Goal: Task Accomplishment & Management: Complete application form

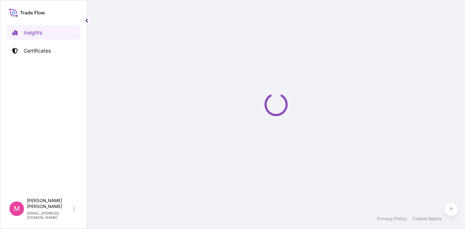
select select "2025"
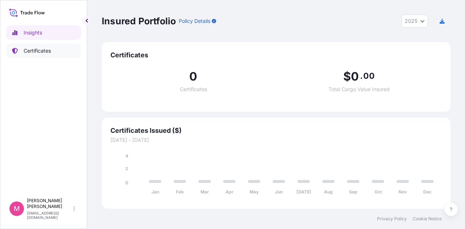
click at [41, 52] on p "Certificates" at bounding box center [37, 50] width 27 height 7
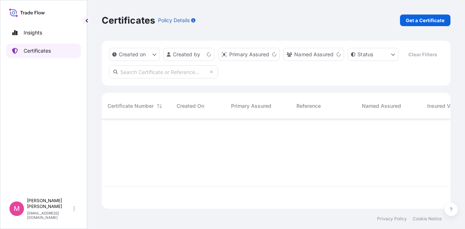
scroll to position [88, 343]
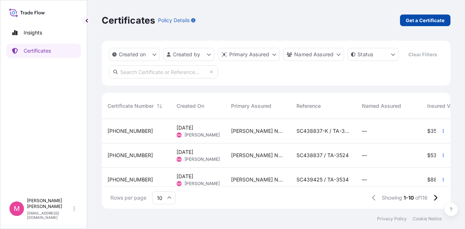
click at [409, 19] on p "Get a Certificate" at bounding box center [425, 20] width 39 height 7
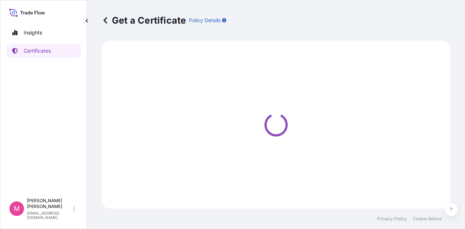
select select "Sea"
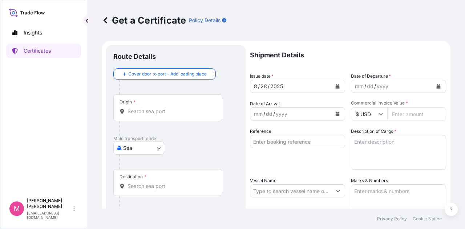
click at [374, 88] on div "/" at bounding box center [375, 86] width 2 height 9
click at [437, 85] on icon "Calendar" at bounding box center [439, 86] width 4 height 4
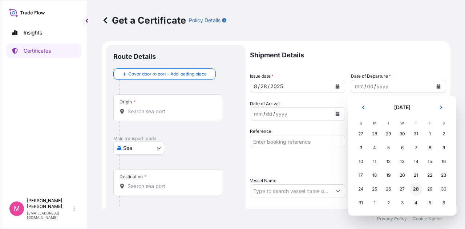
click at [416, 189] on div "28" at bounding box center [416, 189] width 13 height 13
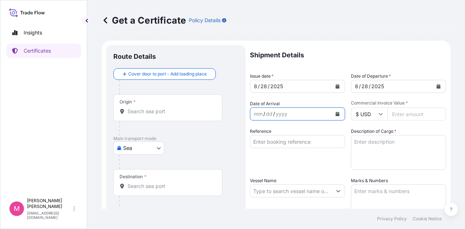
click at [335, 112] on button "Calendar" at bounding box center [338, 114] width 12 height 12
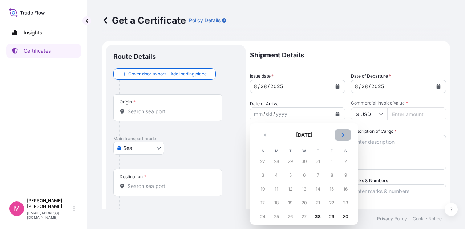
click at [339, 133] on button "Next" at bounding box center [343, 135] width 16 height 12
click at [342, 136] on icon "Next" at bounding box center [343, 135] width 4 height 4
click at [345, 164] on div "4" at bounding box center [345, 161] width 13 height 13
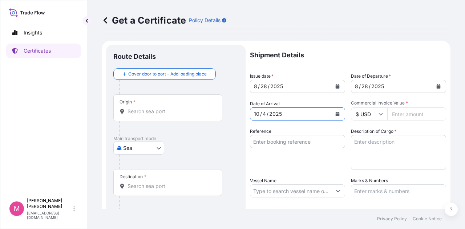
click at [400, 114] on input "Commercial Invoice Value *" at bounding box center [416, 114] width 59 height 13
type input "80168.96"
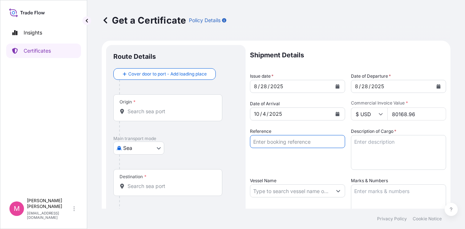
click at [311, 140] on input "Reference" at bounding box center [297, 141] width 95 height 13
type input "s"
type input "SC438514 / TA-3537"
click at [380, 144] on textarea "Description of Cargo *" at bounding box center [398, 152] width 95 height 35
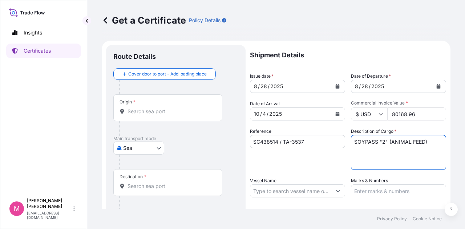
type textarea "SOYPASS "2" (ANIMAL FEED)"
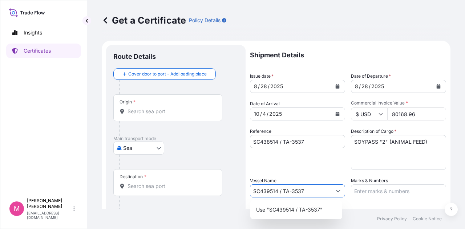
type input "SC439514 / TA-3537"
click at [386, 196] on textarea "Marks & Numbers" at bounding box center [398, 203] width 95 height 36
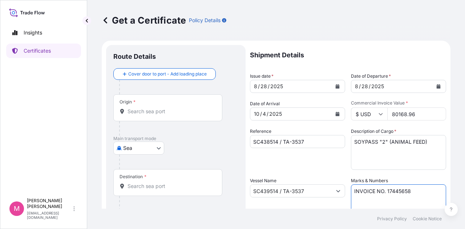
type textarea "INVOICE NO. 17445658"
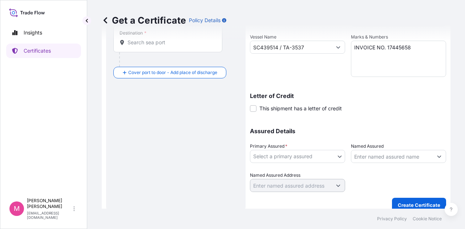
click at [338, 158] on body "Insights Certificates M [PERSON_NAME] [EMAIL_ADDRESS][DOMAIN_NAME] Get a Certif…" at bounding box center [232, 114] width 465 height 229
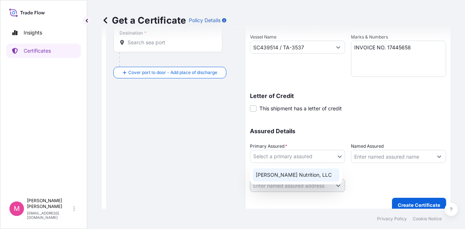
click at [307, 176] on div "[PERSON_NAME] Nutrition, LLC" at bounding box center [296, 175] width 86 height 13
select select "31733"
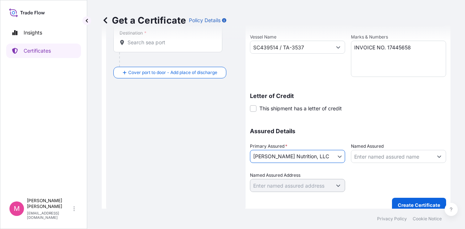
click at [378, 175] on div at bounding box center [398, 182] width 95 height 20
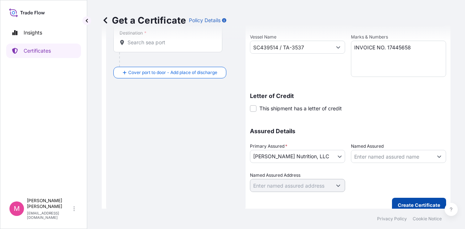
click at [413, 204] on p "Create Certificate" at bounding box center [419, 205] width 43 height 7
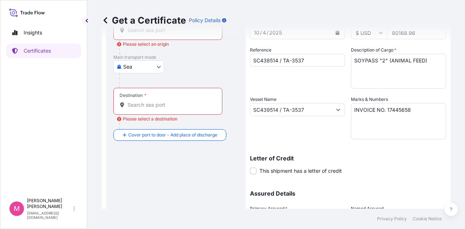
scroll to position [35, 0]
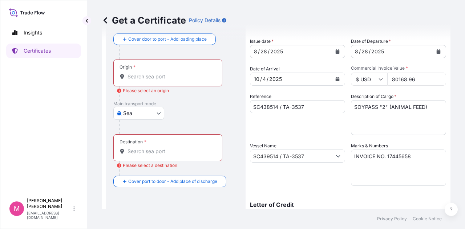
click at [179, 39] on div "Get a Certificate Policy Details" at bounding box center [276, 20] width 349 height 41
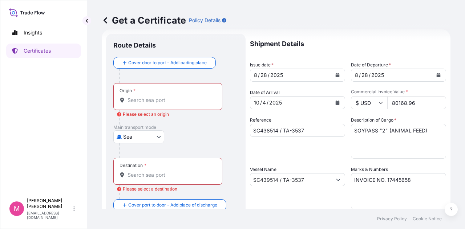
scroll to position [0, 0]
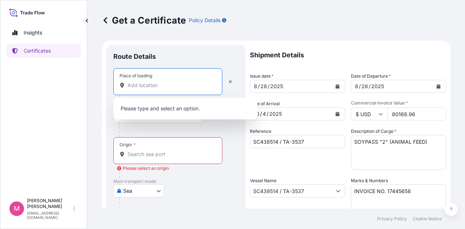
click at [191, 84] on input "Place of loading" at bounding box center [171, 85] width 86 height 7
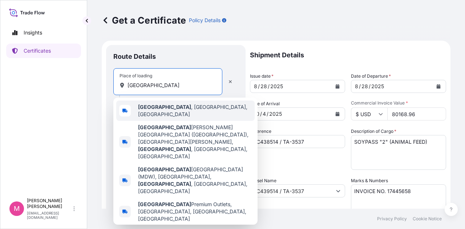
click at [172, 110] on span "[GEOGRAPHIC_DATA] , [GEOGRAPHIC_DATA], [GEOGRAPHIC_DATA]" at bounding box center [195, 111] width 114 height 15
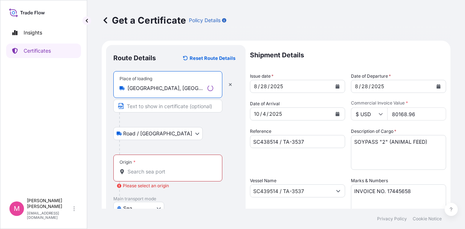
type input "[GEOGRAPHIC_DATA], [GEOGRAPHIC_DATA], [GEOGRAPHIC_DATA]"
click at [154, 173] on input "Origin * Please select an origin" at bounding box center [171, 171] width 86 height 7
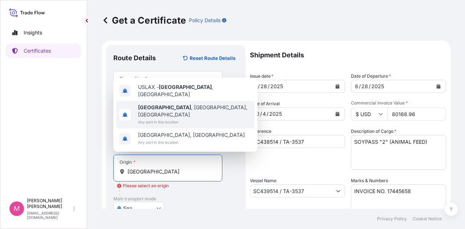
click at [173, 117] on span "[GEOGRAPHIC_DATA] , [GEOGRAPHIC_DATA], [GEOGRAPHIC_DATA]" at bounding box center [195, 111] width 114 height 15
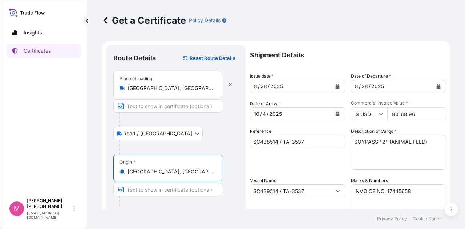
type input "[GEOGRAPHIC_DATA], [GEOGRAPHIC_DATA], [GEOGRAPHIC_DATA]"
click at [208, 206] on div at bounding box center [170, 203] width 103 height 15
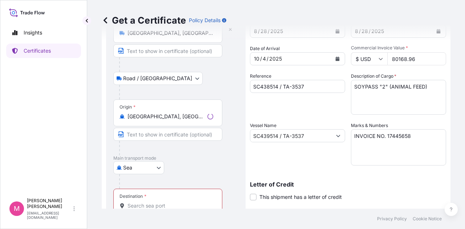
scroll to position [73, 0]
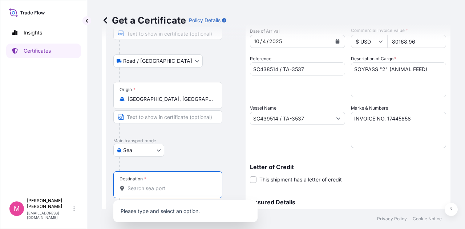
click at [160, 187] on input "Destination * Please select a destination" at bounding box center [171, 188] width 86 height 7
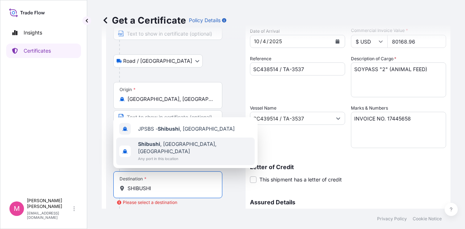
click at [182, 153] on span "Shibushi , [GEOGRAPHIC_DATA], [GEOGRAPHIC_DATA]" at bounding box center [195, 148] width 114 height 15
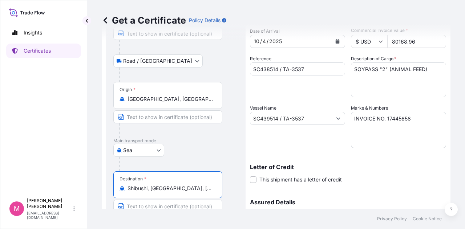
type input "Shibushi, [GEOGRAPHIC_DATA], [GEOGRAPHIC_DATA]"
click at [387, 169] on p "Letter of Credit" at bounding box center [348, 167] width 196 height 6
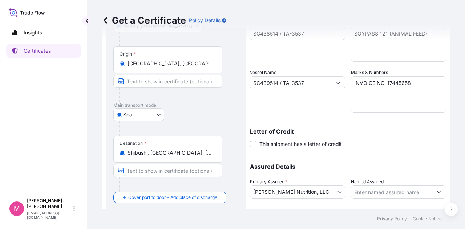
scroll to position [152, 0]
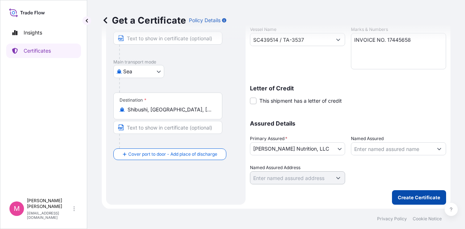
click at [404, 199] on p "Create Certificate" at bounding box center [419, 197] width 43 height 7
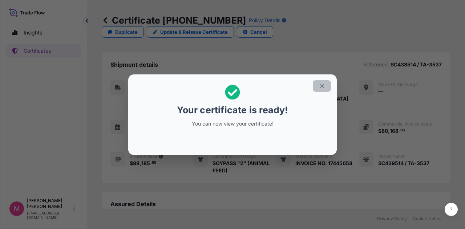
click at [323, 86] on icon "button" at bounding box center [322, 86] width 7 height 7
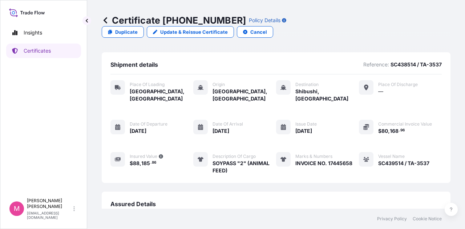
click at [142, 201] on span "Assured Details" at bounding box center [132, 204] width 45 height 7
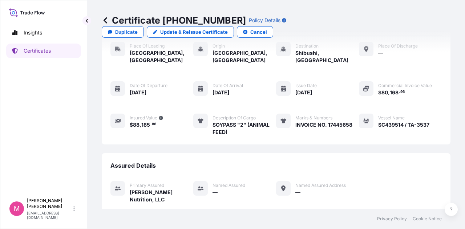
scroll to position [105, 0]
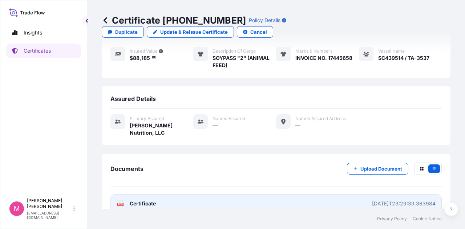
click at [149, 200] on span "Certificate" at bounding box center [143, 203] width 26 height 7
